Goal: Task Accomplishment & Management: Manage account settings

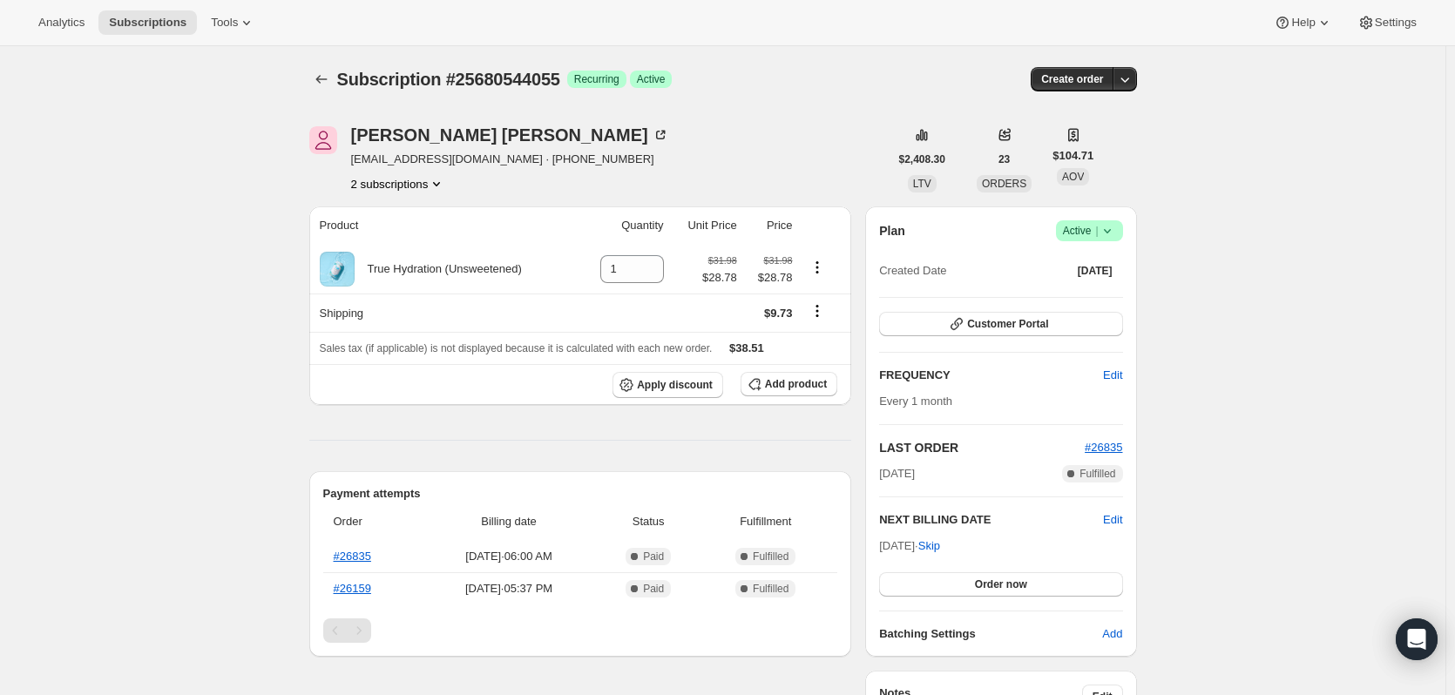
click at [433, 182] on icon "Product actions" at bounding box center [436, 183] width 17 height 17
click at [417, 208] on span "14622163255" at bounding box center [402, 216] width 121 height 17
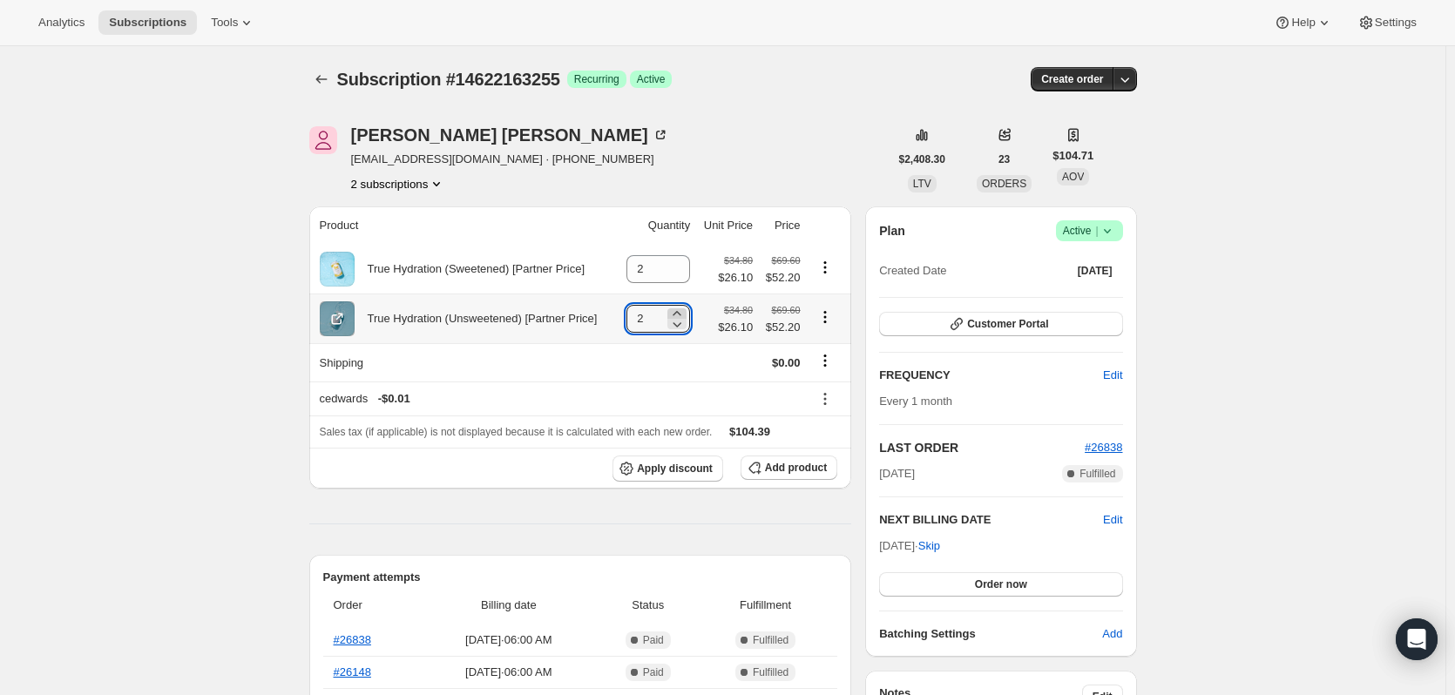
click at [682, 314] on icon at bounding box center [676, 313] width 17 height 17
click at [682, 312] on icon at bounding box center [676, 313] width 17 height 17
type input "4"
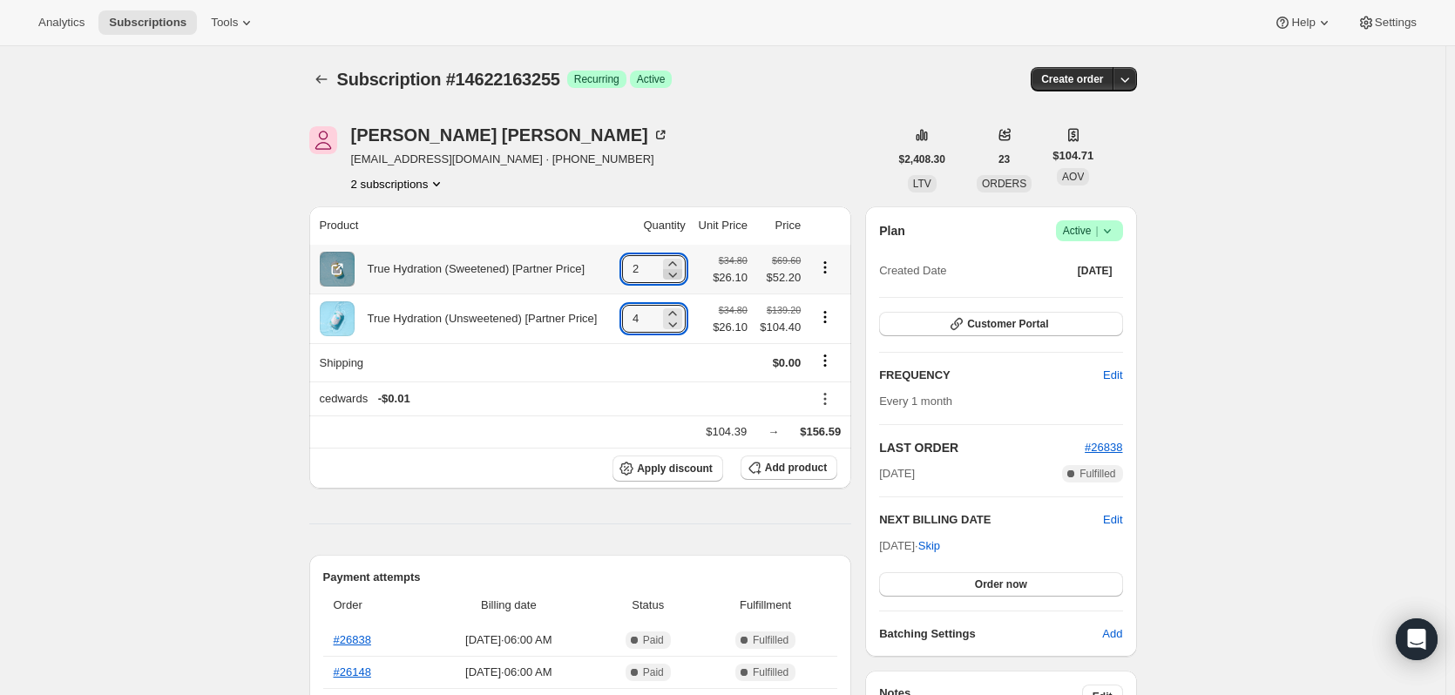
click at [680, 273] on icon at bounding box center [672, 274] width 17 height 17
type input "0"
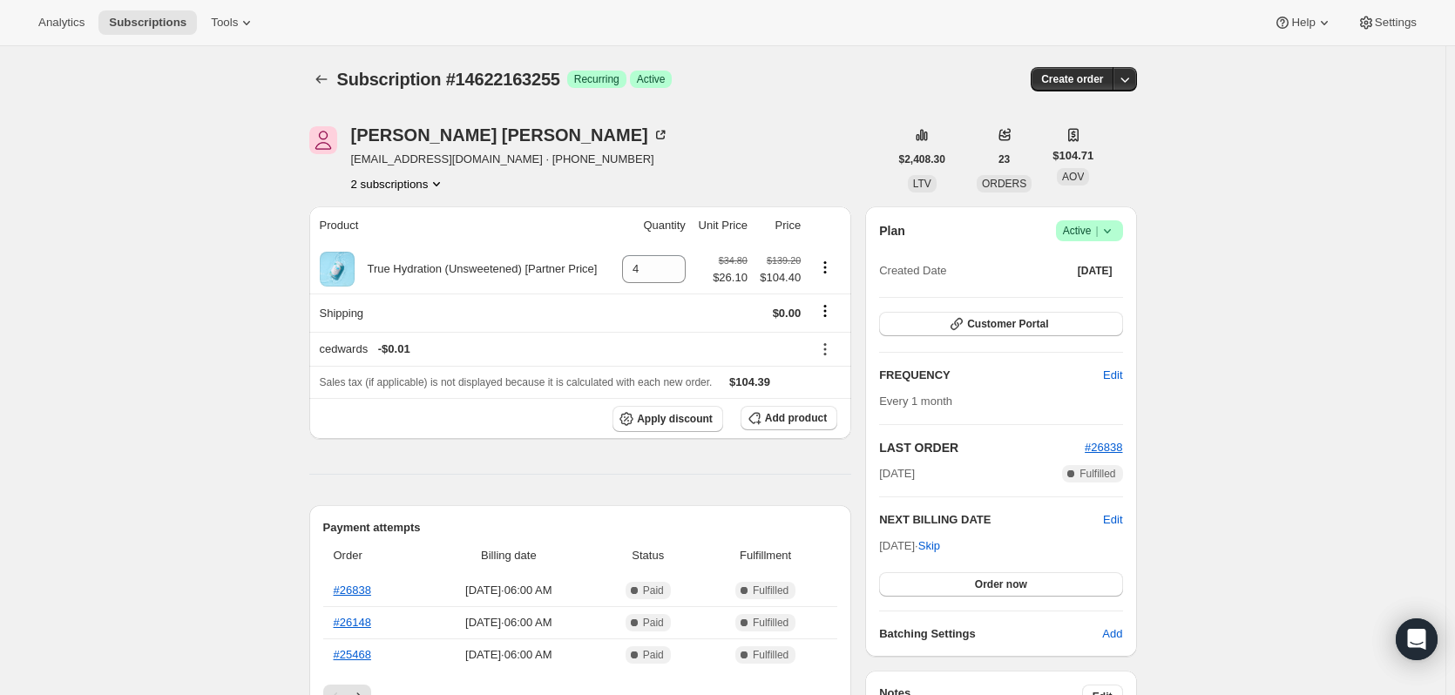
click at [395, 187] on button "2 subscriptions" at bounding box center [398, 183] width 95 height 17
click at [394, 247] on span "25680544055" at bounding box center [377, 246] width 70 height 13
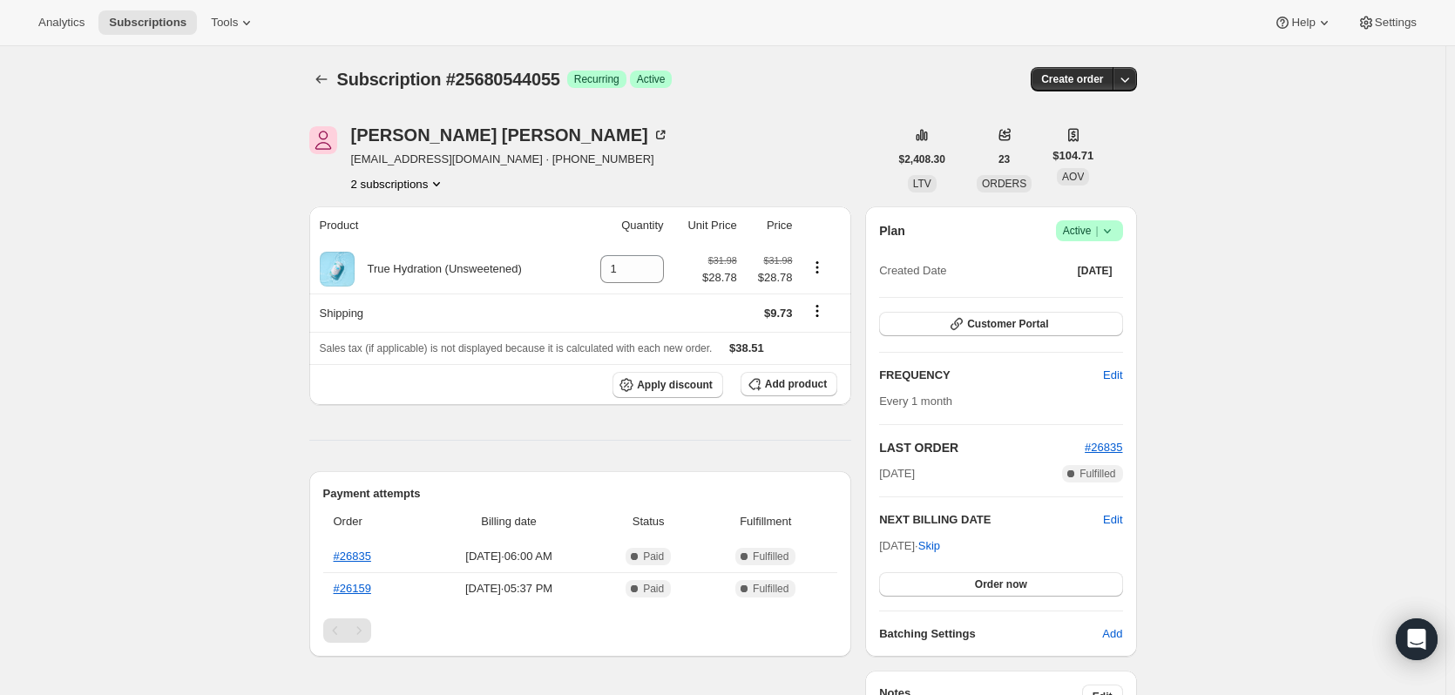
click at [427, 179] on button "2 subscriptions" at bounding box center [398, 183] width 95 height 17
click at [440, 230] on ul "14622163255 25680544055 Info Current" at bounding box center [403, 230] width 132 height 57
click at [438, 212] on span "14622163255" at bounding box center [402, 216] width 121 height 17
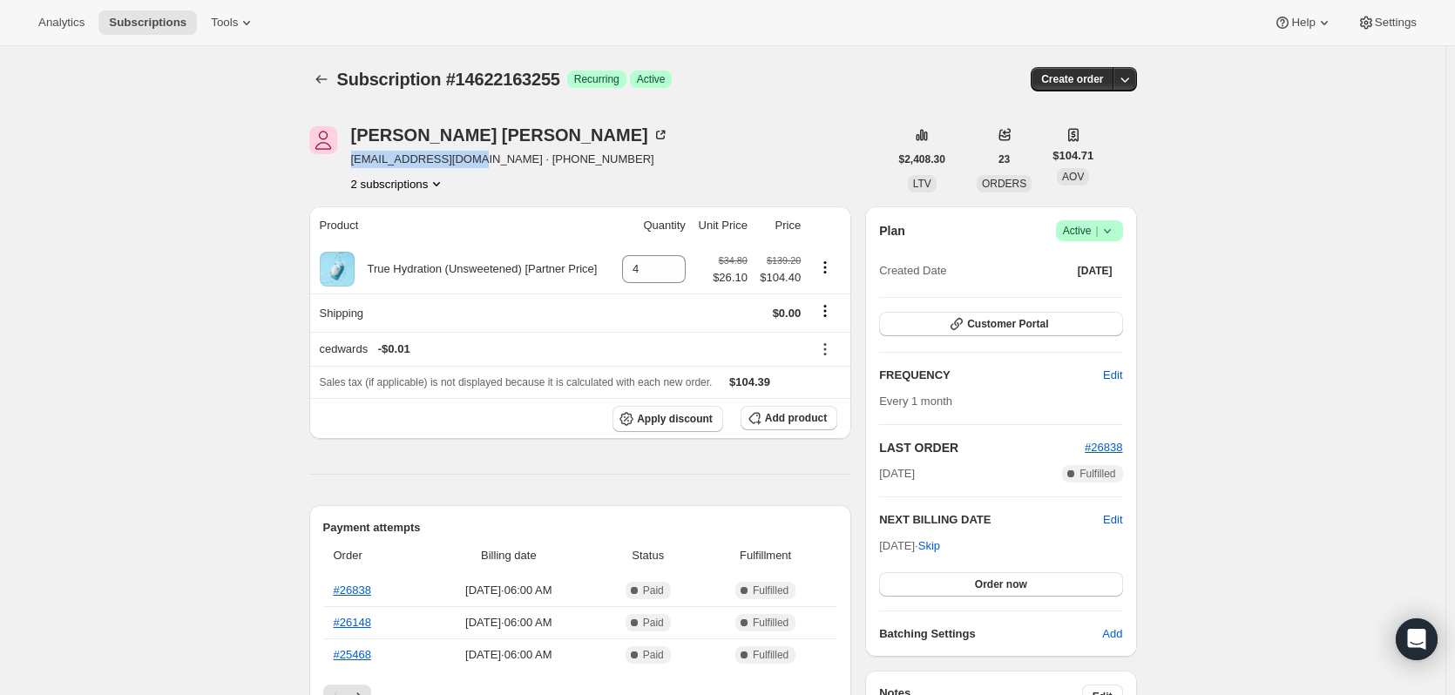
drag, startPoint x: 465, startPoint y: 161, endPoint x: 351, endPoint y: 163, distance: 114.1
click at [351, 163] on div "Joseph Carrizzo jcarrizzo1@gmail.com · +18056038269 2 subscriptions" at bounding box center [598, 159] width 579 height 66
copy span "jcarrizzo1@gmail.com"
